Goal: Task Accomplishment & Management: Manage account settings

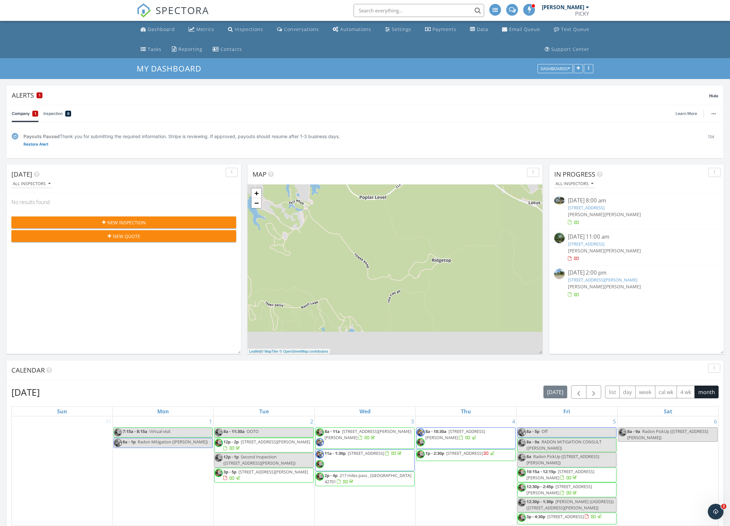
click at [604, 208] on link "[STREET_ADDRESS]" at bounding box center [586, 208] width 37 height 6
click at [600, 206] on link "[STREET_ADDRESS]" at bounding box center [586, 208] width 37 height 6
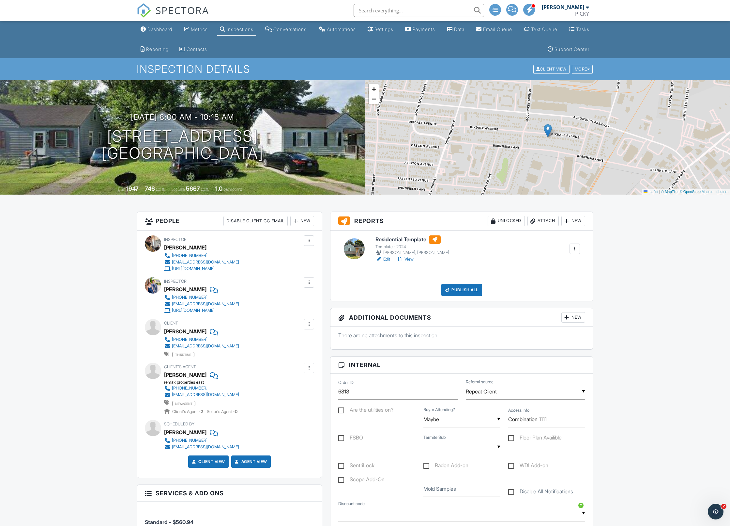
click at [388, 258] on link "Edit" at bounding box center [382, 259] width 15 height 7
